Goal: Task Accomplishment & Management: Manage account settings

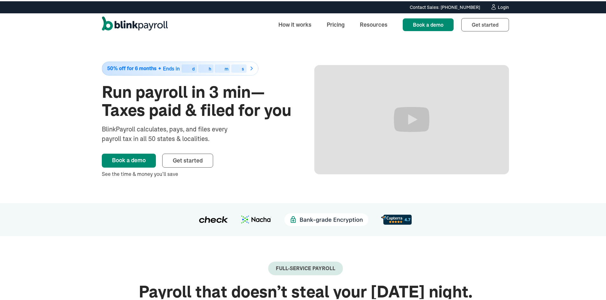
click at [500, 6] on div "Login" at bounding box center [503, 6] width 11 height 4
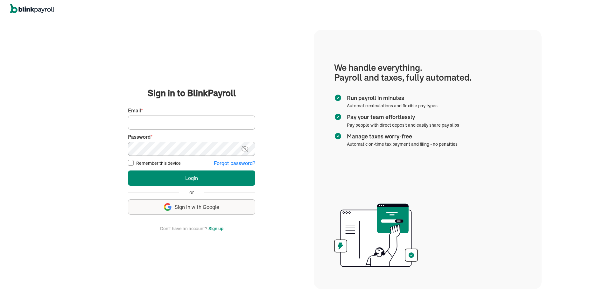
click at [141, 118] on input "Email *" at bounding box center [191, 123] width 127 height 14
type input "[EMAIL_ADDRESS][DOMAIN_NAME]"
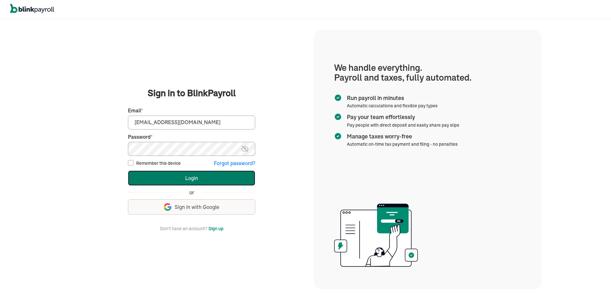
click at [152, 176] on button "Login" at bounding box center [191, 178] width 127 height 15
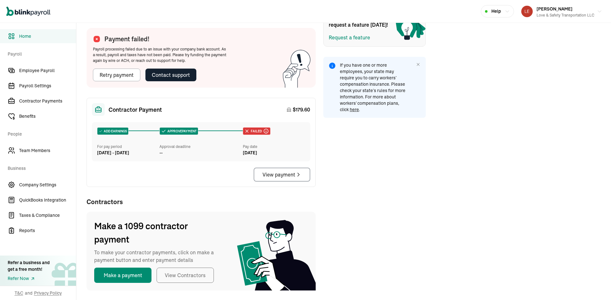
click at [119, 273] on button "Make a payment" at bounding box center [122, 275] width 57 height 15
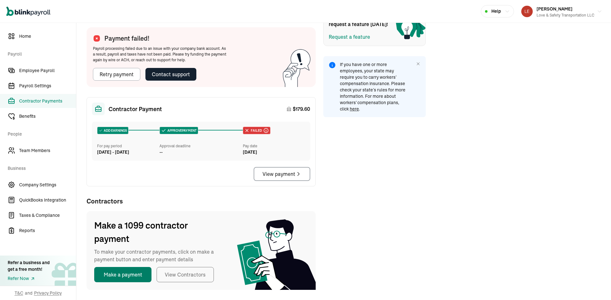
select select "direct_deposit"
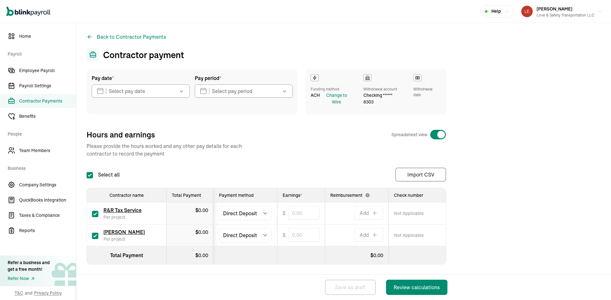
checkbox input "true"
click at [26, 37] on span "Home" at bounding box center [47, 36] width 57 height 7
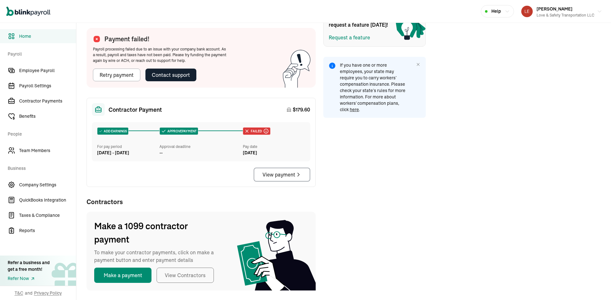
click at [119, 273] on button "Make a payment" at bounding box center [122, 275] width 57 height 15
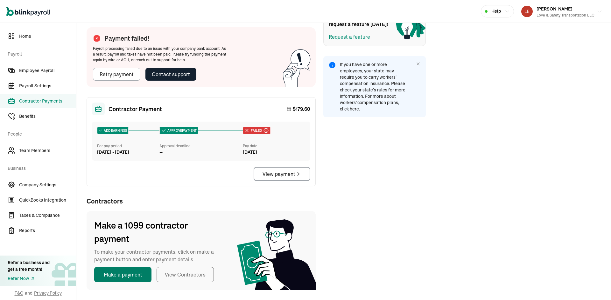
select select "direct_deposit"
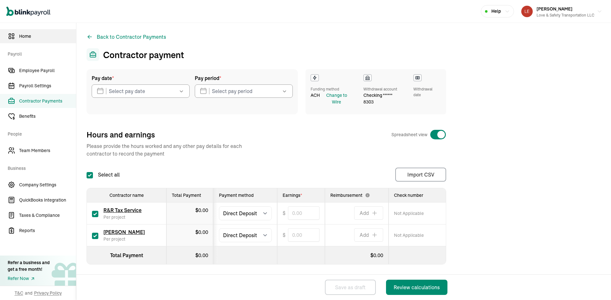
click at [26, 37] on span "Home" at bounding box center [47, 36] width 57 height 7
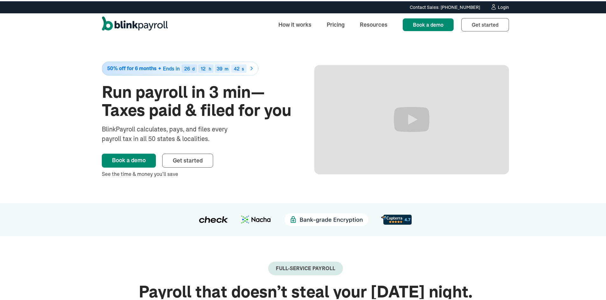
click at [501, 6] on div "Login" at bounding box center [503, 6] width 11 height 4
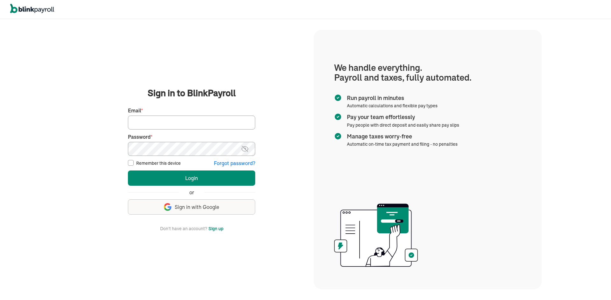
click at [169, 126] on input "Email *" at bounding box center [191, 123] width 127 height 14
type input "[EMAIL_ADDRESS][DOMAIN_NAME]"
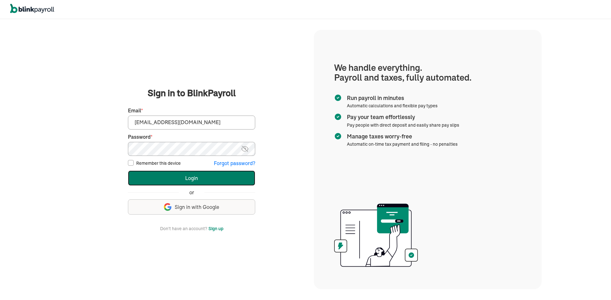
click at [147, 177] on button "Login" at bounding box center [191, 178] width 127 height 15
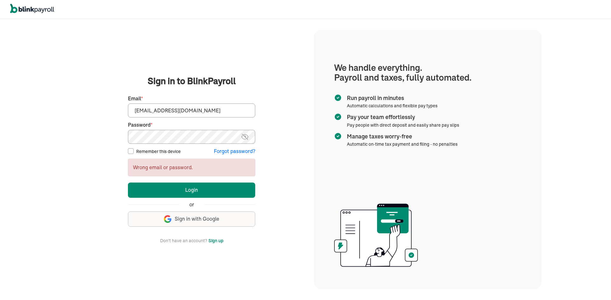
click at [109, 130] on main "Sign in to BlinkPayroll Sign in 30-day free trial Sign up now, get 20% off for …" at bounding box center [191, 160] width 229 height 170
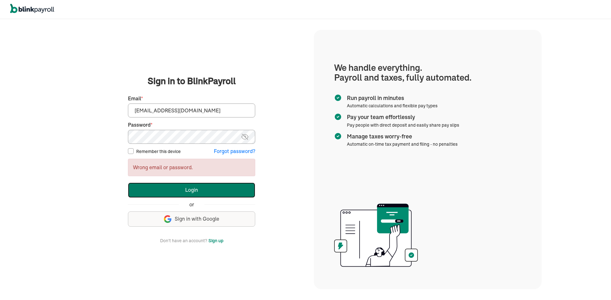
click at [141, 190] on button "Login" at bounding box center [191, 190] width 127 height 15
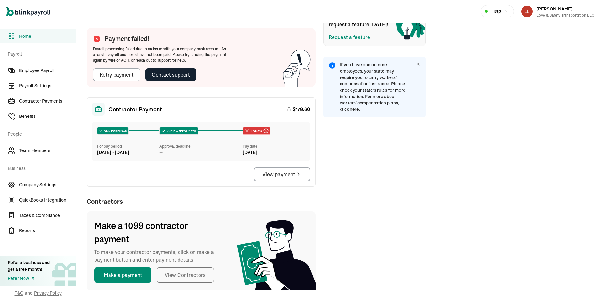
scroll to position [211, 0]
click at [126, 278] on button "Make a payment" at bounding box center [122, 274] width 57 height 15
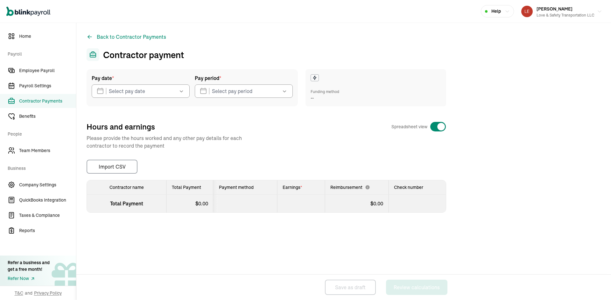
select select "direct_deposit"
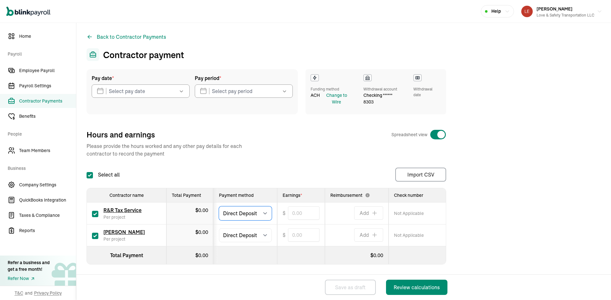
click at [266, 213] on select "Select method Direct Deposit Cash/Check" at bounding box center [245, 214] width 53 height 14
select select "manual"
click at [219, 207] on select "Select method Direct Deposit Cash/Check" at bounding box center [245, 214] width 53 height 14
click at [184, 91] on icon "button" at bounding box center [181, 91] width 6 height 6
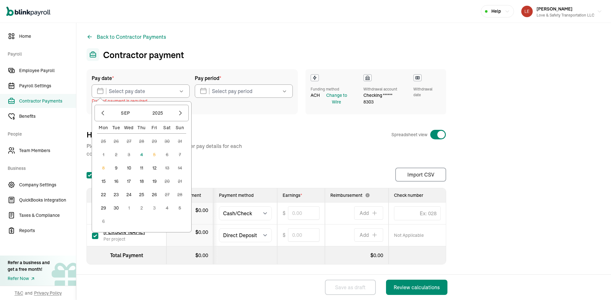
click at [115, 168] on button "9" at bounding box center [116, 168] width 13 height 13
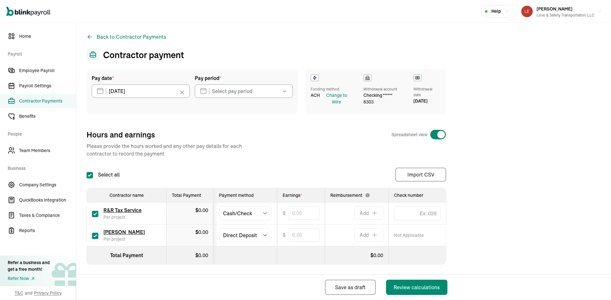
click at [284, 92] on icon "button" at bounding box center [284, 92] width 3 height 2
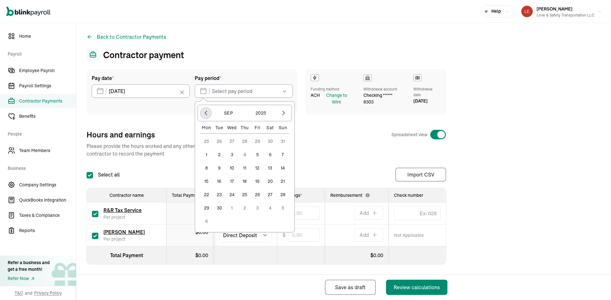
click at [204, 113] on icon "button" at bounding box center [206, 113] width 6 height 6
click at [257, 140] on button "1" at bounding box center [257, 141] width 13 height 13
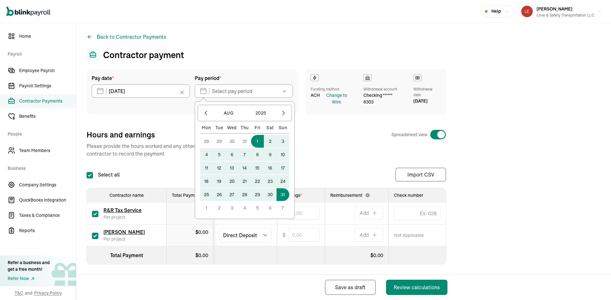
click at [282, 194] on button "31" at bounding box center [282, 195] width 13 height 13
type input "08/01/2025 ~ 08/31/2025"
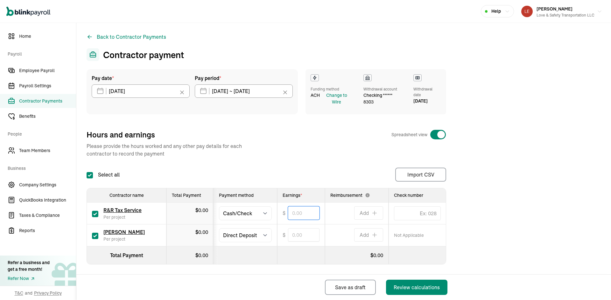
click at [298, 212] on input "text" at bounding box center [303, 213] width 31 height 13
type input "235.00"
click at [264, 237] on select "Select method Direct Deposit Cash/Check" at bounding box center [245, 236] width 53 height 14
select select "manual"
click at [219, 229] on select "Select method Direct Deposit Cash/Check" at bounding box center [245, 236] width 53 height 14
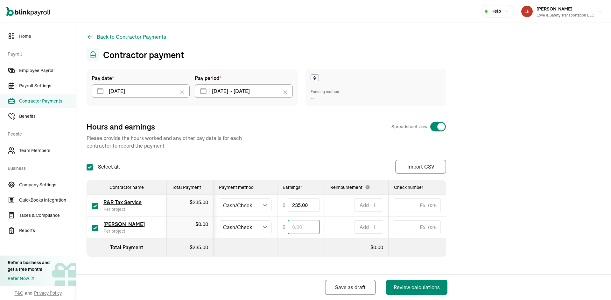
click at [304, 228] on input "text" at bounding box center [303, 227] width 31 height 13
type input "472.80"
click at [96, 204] on input "checkbox" at bounding box center [95, 206] width 6 height 6
checkbox input "false"
type input "0"
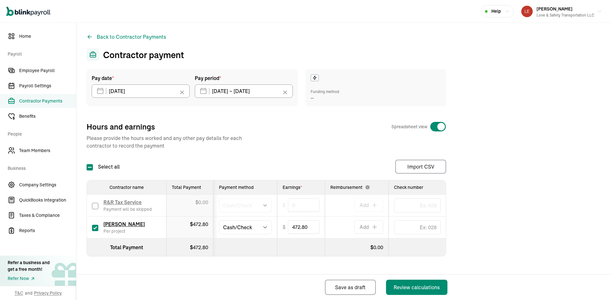
click at [182, 93] on icon at bounding box center [181, 92] width 3 height 3
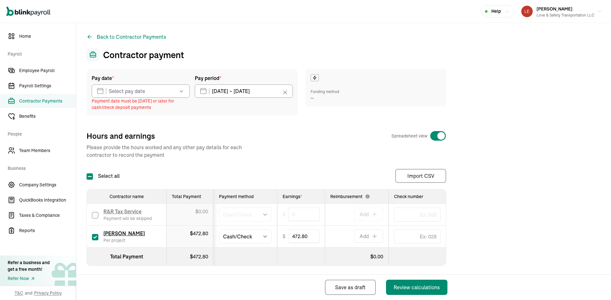
click at [182, 93] on icon "button" at bounding box center [181, 91] width 6 height 6
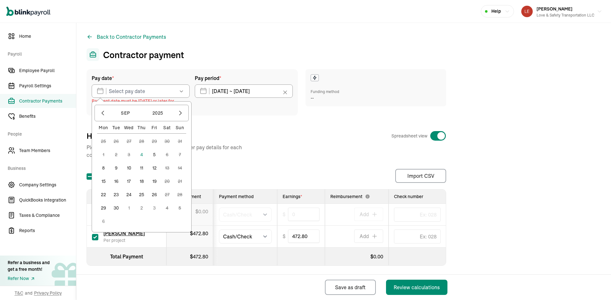
click at [155, 155] on button "5" at bounding box center [154, 154] width 13 height 13
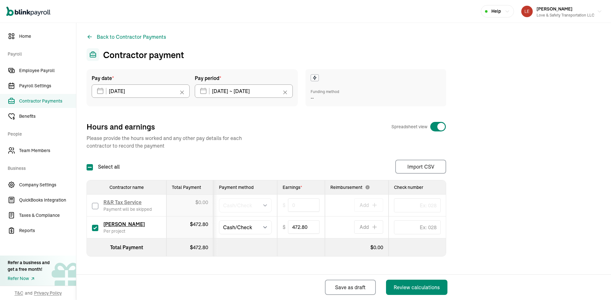
click at [285, 93] on icon at bounding box center [284, 92] width 3 height 3
click at [284, 92] on icon "button" at bounding box center [284, 91] width 6 height 6
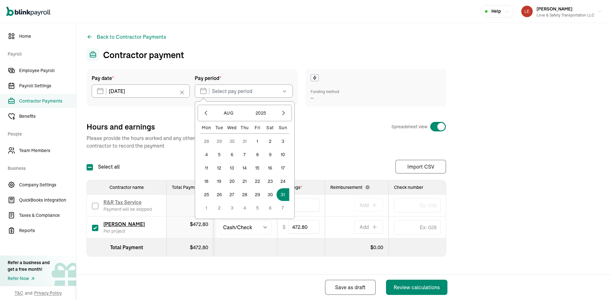
click at [245, 183] on button "21" at bounding box center [244, 181] width 13 height 13
click at [230, 196] on button "27" at bounding box center [231, 195] width 13 height 13
type input "08/21/2025 ~ 08/27/2025"
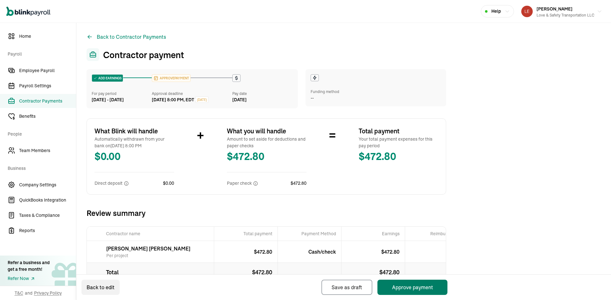
click at [417, 286] on button "Approve payment" at bounding box center [412, 287] width 70 height 15
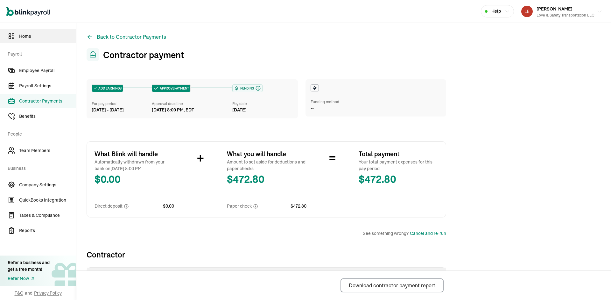
click at [26, 37] on span "Home" at bounding box center [47, 36] width 57 height 7
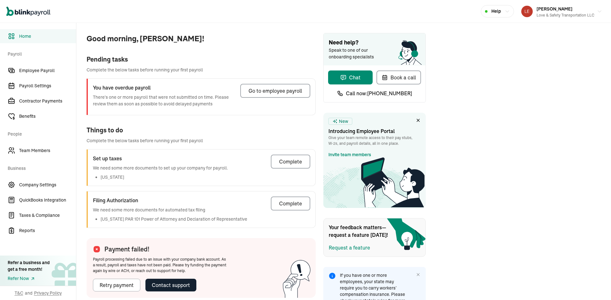
scroll to position [211, 0]
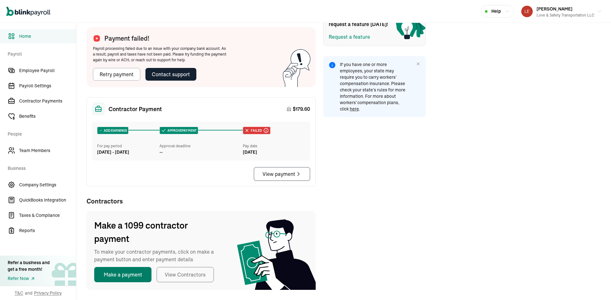
select select "direct_deposit"
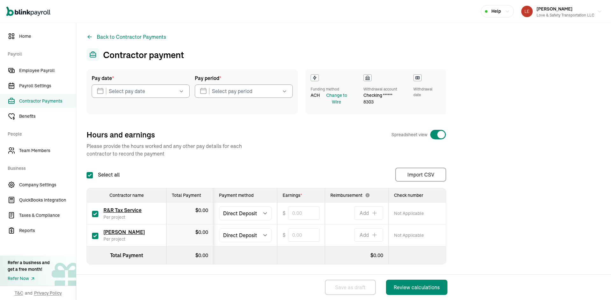
click at [95, 234] on input "checkbox" at bounding box center [95, 236] width 6 height 6
checkbox input "false"
type input "0.00"
click at [264, 211] on select "Select method Direct Deposit Cash/Check" at bounding box center [245, 214] width 53 height 14
select select "manual"
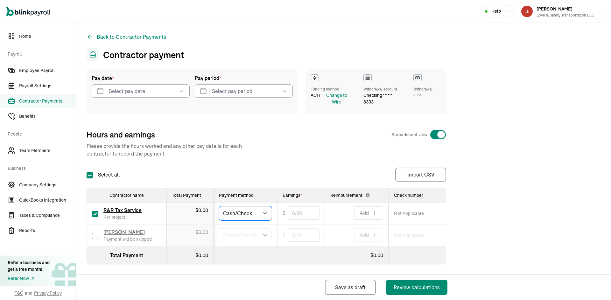
click at [219, 207] on select "Select method Direct Deposit Cash/Check" at bounding box center [245, 214] width 53 height 14
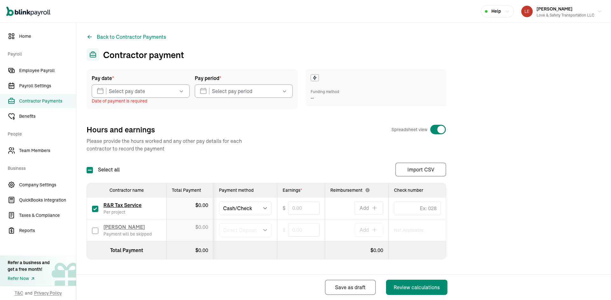
click at [182, 90] on icon "button" at bounding box center [181, 91] width 6 height 6
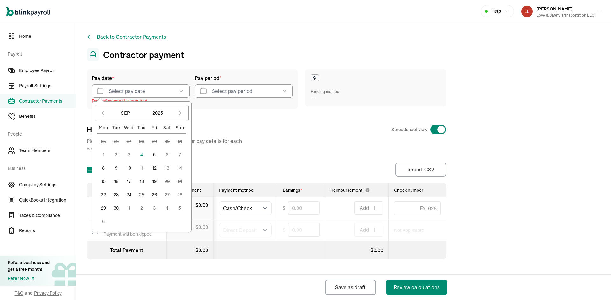
click at [154, 155] on button "5" at bounding box center [154, 154] width 13 height 13
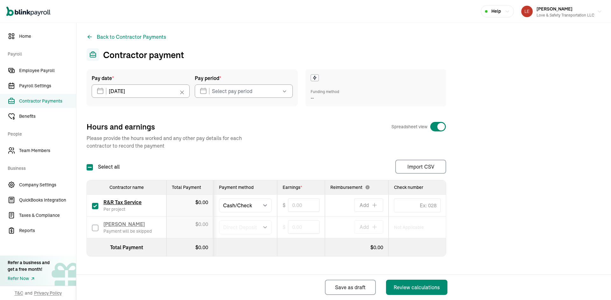
click at [283, 91] on icon "button" at bounding box center [284, 92] width 3 height 2
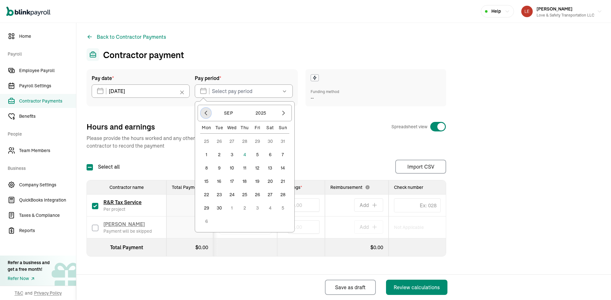
click at [204, 111] on icon "button" at bounding box center [206, 113] width 6 height 6
drag, startPoint x: 257, startPoint y: 140, endPoint x: 257, endPoint y: 145, distance: 4.8
click at [257, 140] on button "1" at bounding box center [257, 141] width 13 height 13
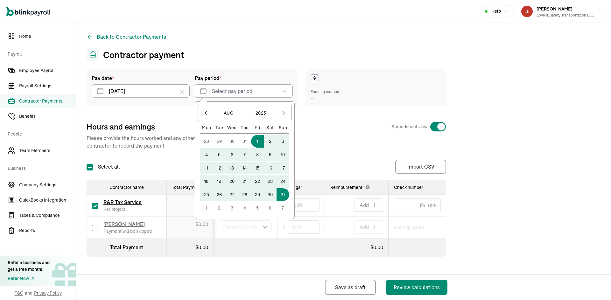
click at [281, 192] on button "31" at bounding box center [282, 195] width 13 height 13
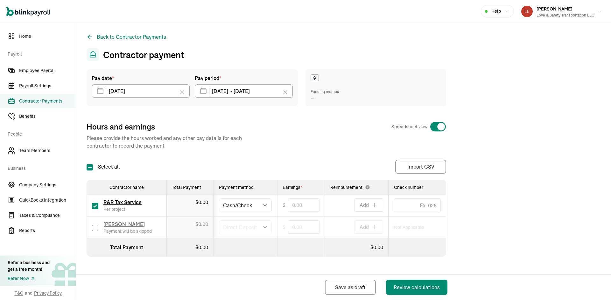
type input "08/01/2025 ~ 08/31/2025"
click at [313, 206] on input "text" at bounding box center [303, 205] width 31 height 13
type input "235.00"
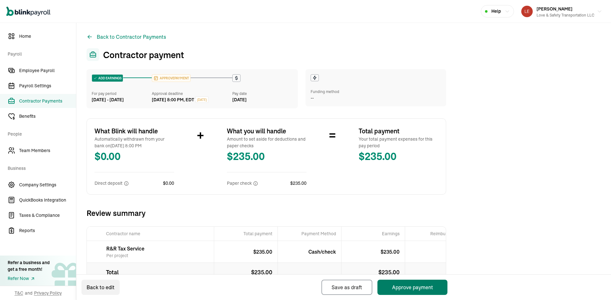
click at [418, 290] on button "Approve payment" at bounding box center [412, 287] width 70 height 15
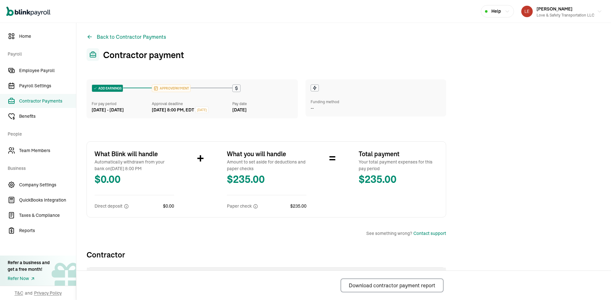
click at [52, 102] on span "Contractor Payments" at bounding box center [47, 101] width 57 height 7
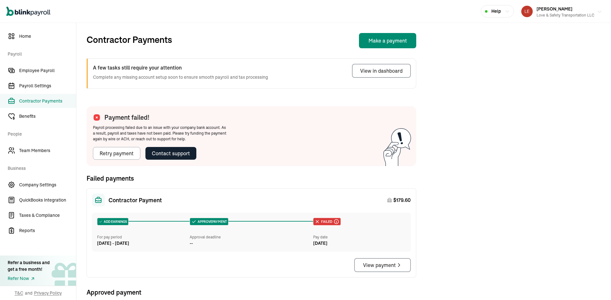
click at [597, 11] on icon "button" at bounding box center [599, 11] width 5 height 5
